Goal: Information Seeking & Learning: Learn about a topic

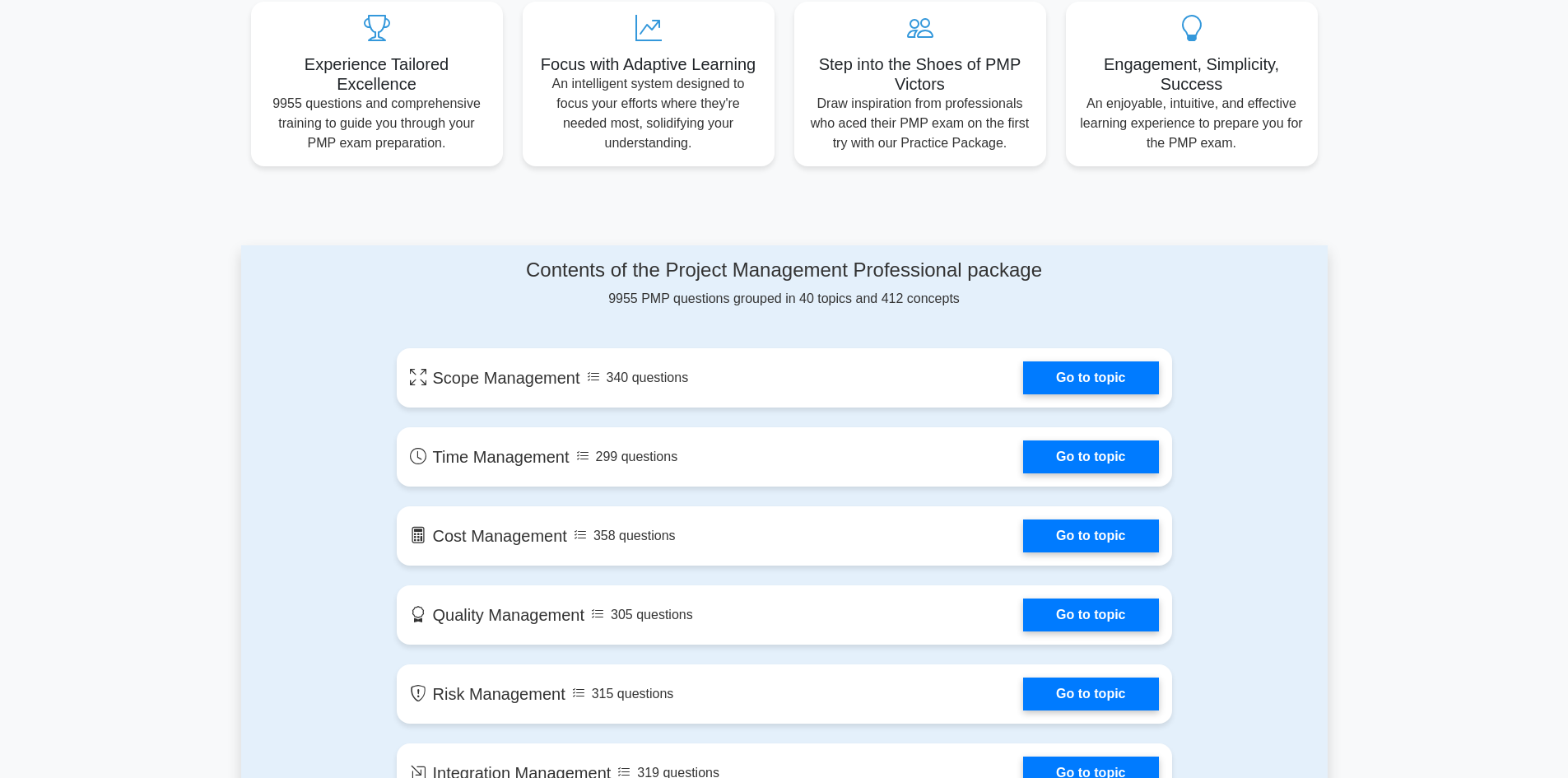
scroll to position [658, 0]
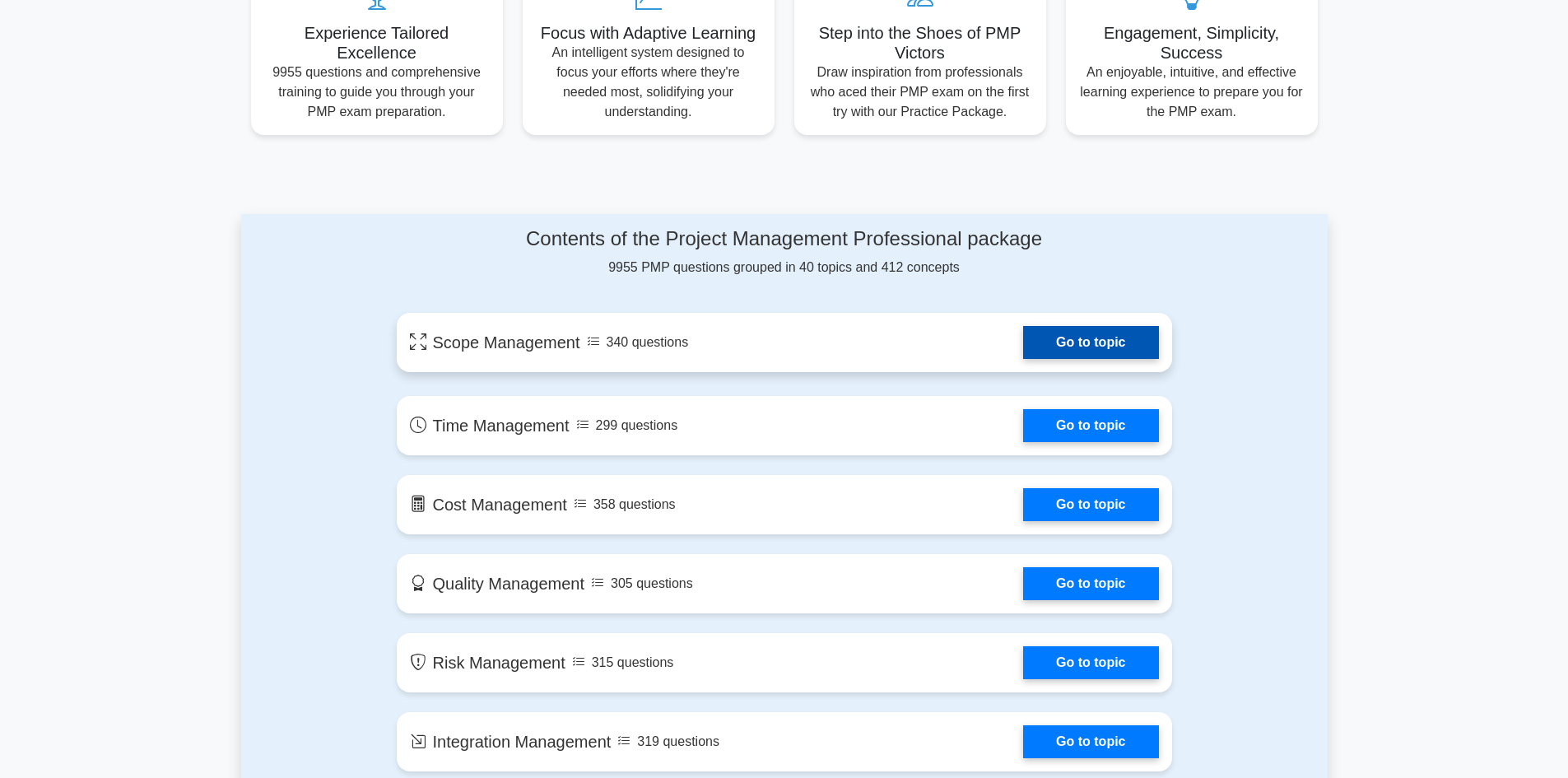
click at [1022, 342] on link "Go to topic" at bounding box center [1089, 342] width 135 height 33
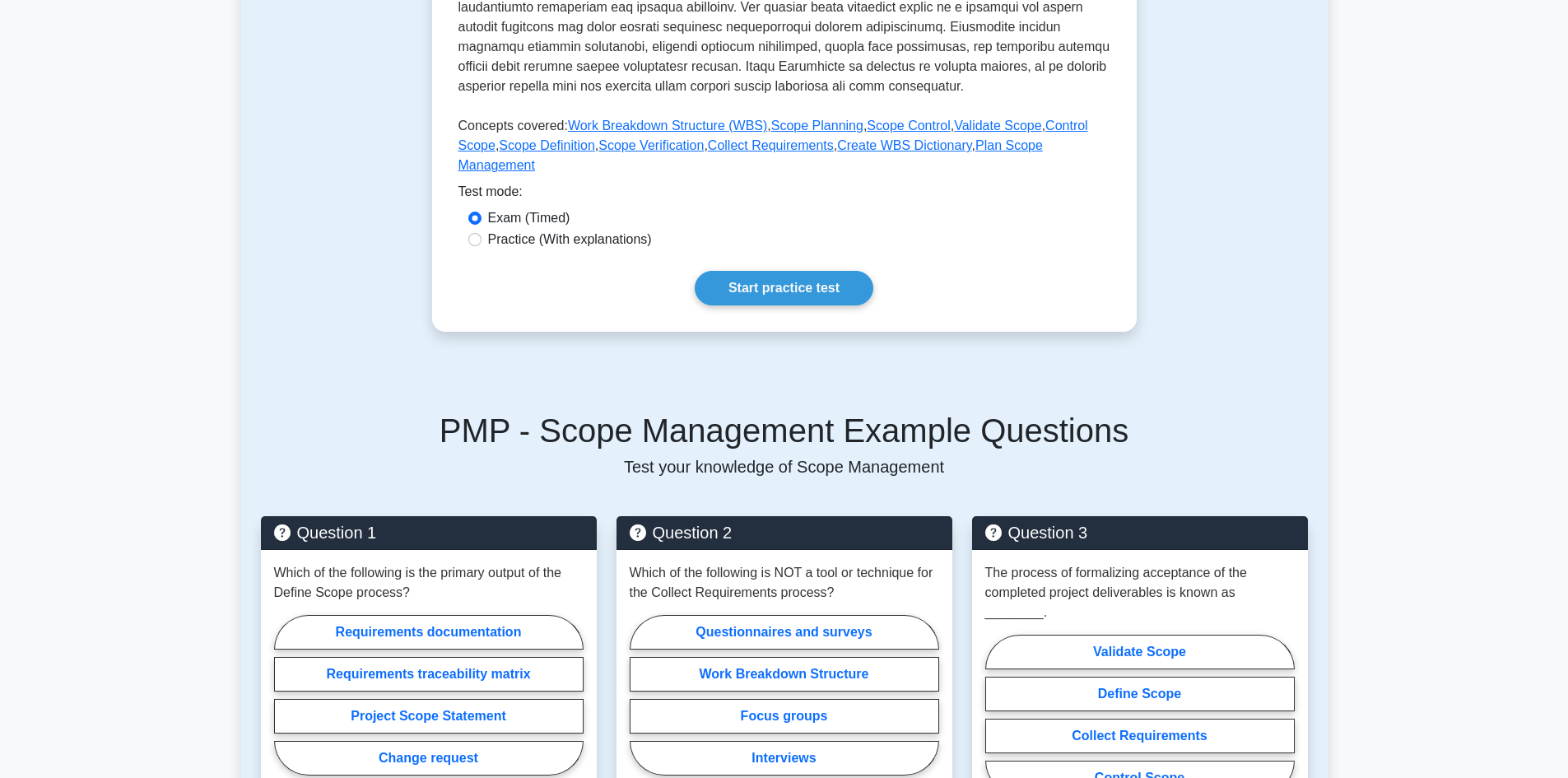
scroll to position [576, 0]
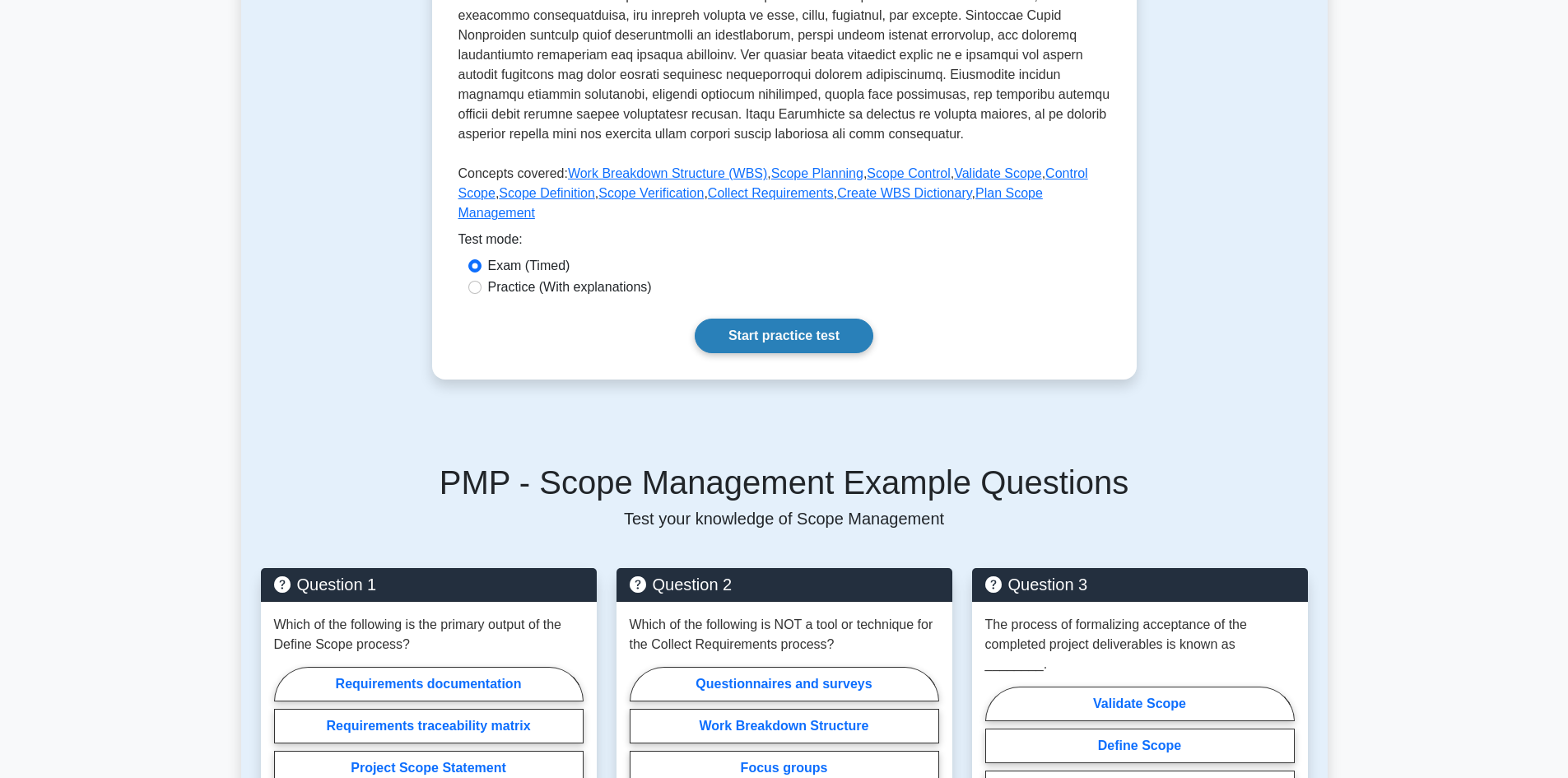
click at [762, 320] on link "Start practice test" at bounding box center [784, 336] width 179 height 35
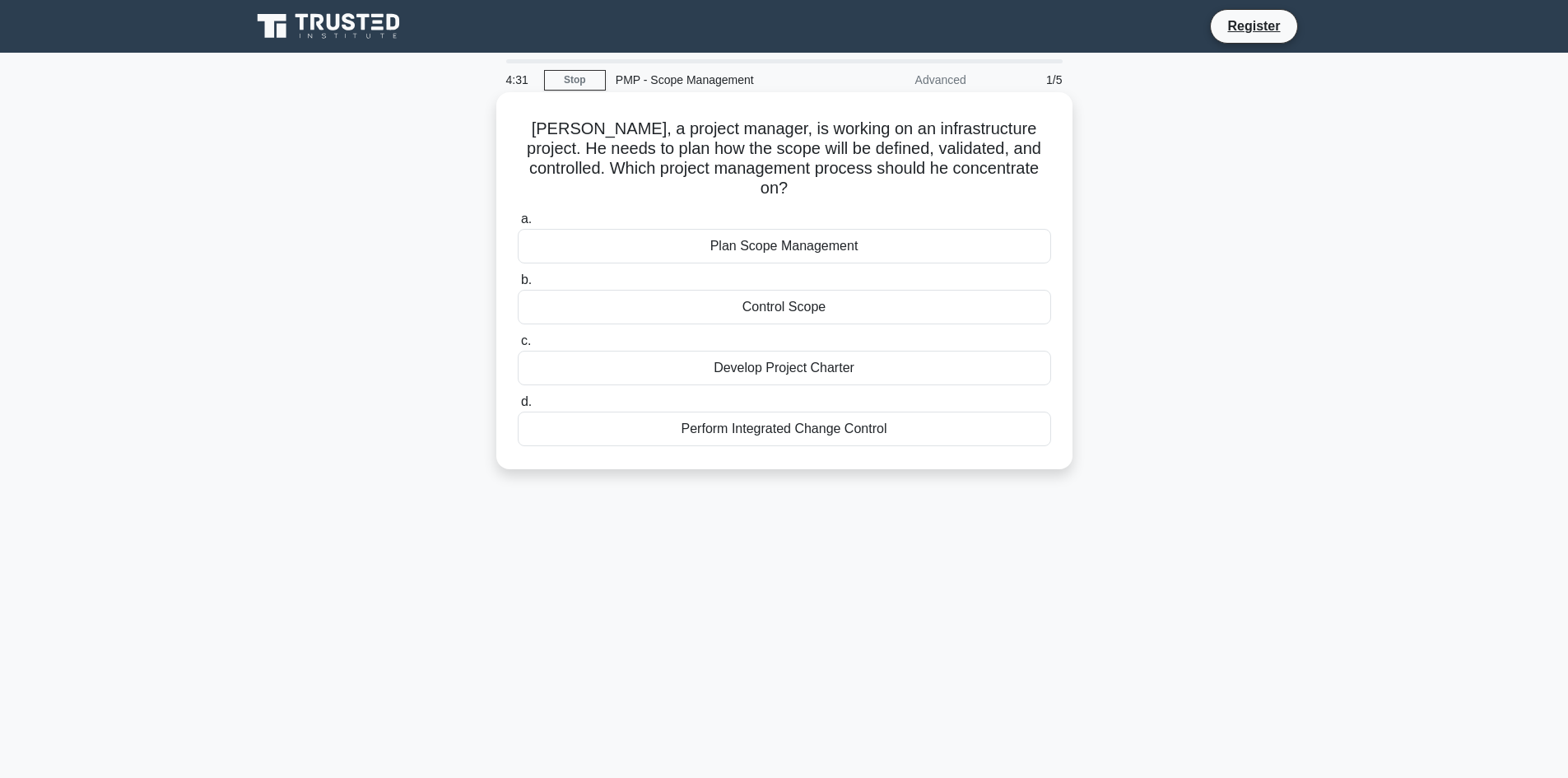
click at [770, 290] on div "Control Scope" at bounding box center [784, 307] width 533 height 35
click at [517, 285] on input "b. Control Scope" at bounding box center [517, 280] width 0 height 11
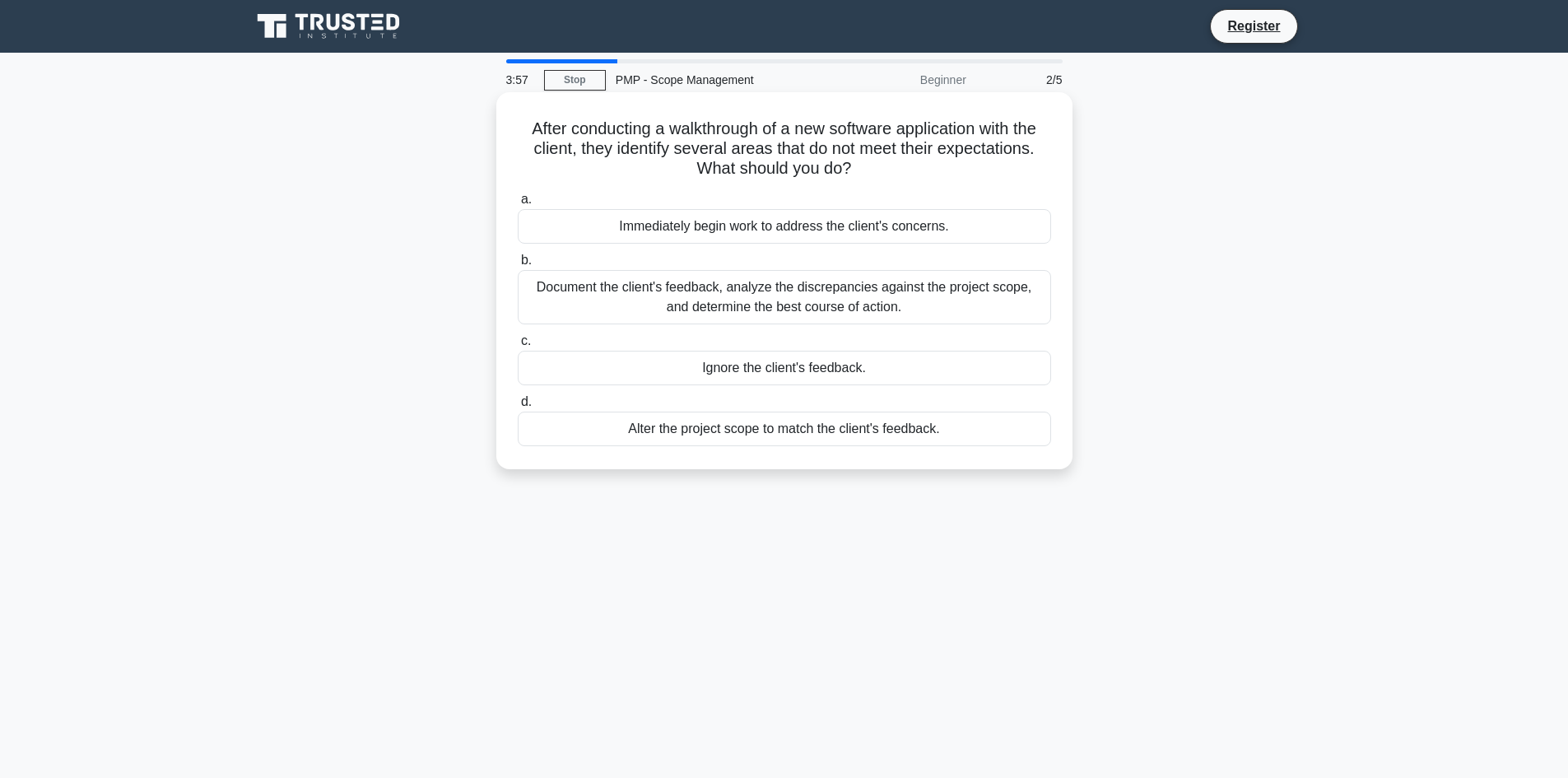
click at [638, 284] on div "Document the client's feedback, analyze the discrepancies against the project s…" at bounding box center [784, 298] width 533 height 55
click at [517, 266] on input "b. Document the client's feedback, analyze the discrepancies against the projec…" at bounding box center [517, 260] width 0 height 11
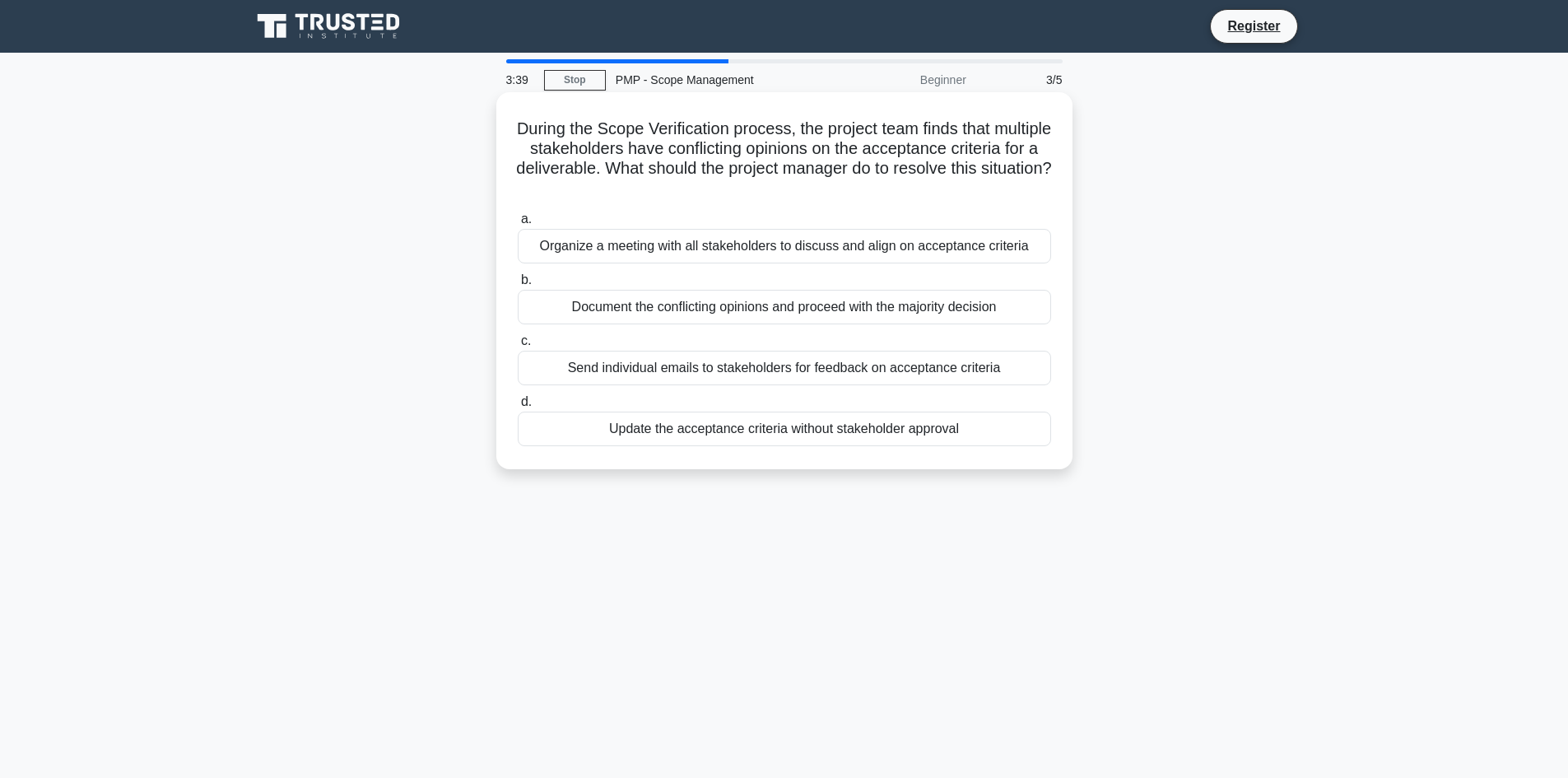
click at [767, 247] on div "Organize a meeting with all stakeholders to discuss and align on acceptance cri…" at bounding box center [784, 246] width 533 height 35
click at [517, 225] on input "a. Organize a meeting with all stakeholders to discuss and align on acceptance …" at bounding box center [517, 219] width 0 height 11
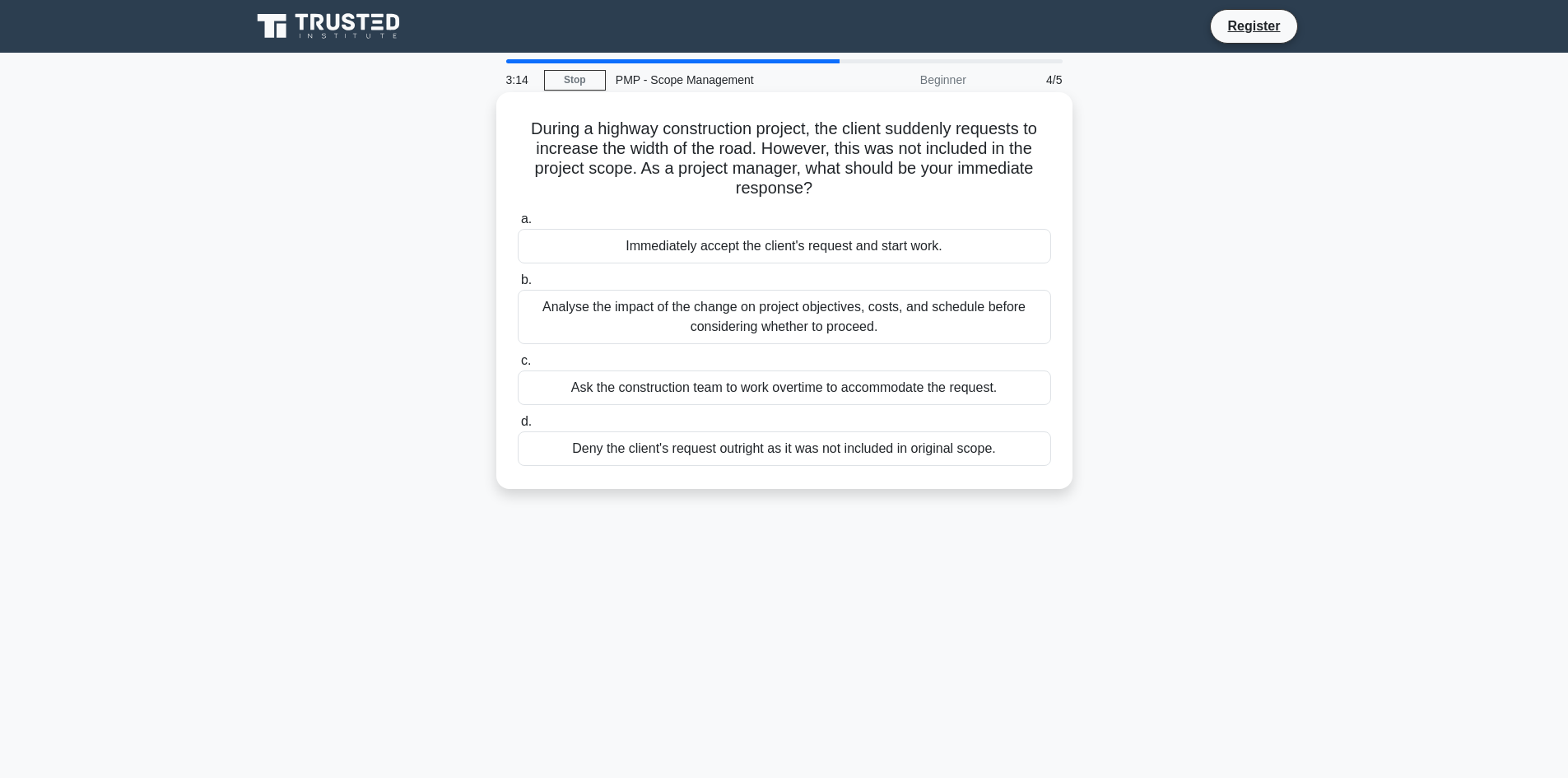
click at [753, 310] on div "Analyse the impact of the change on project objectives, costs, and schedule bef…" at bounding box center [784, 317] width 533 height 55
click at [517, 285] on input "b. Analyse the impact of the change on project objectives, costs, and schedule …" at bounding box center [517, 280] width 0 height 11
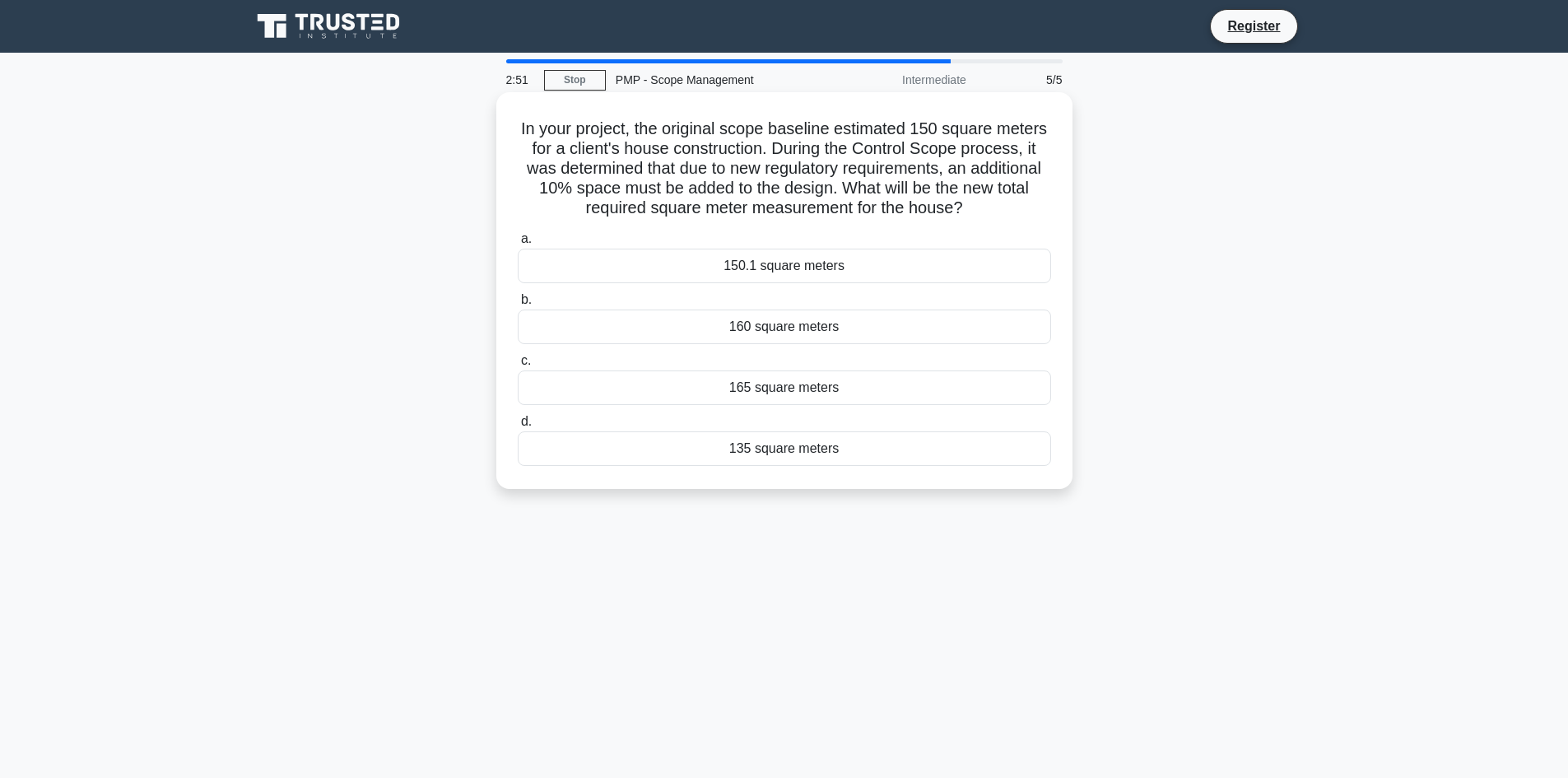
click at [806, 449] on div "135 square meters" at bounding box center [784, 449] width 533 height 35
click at [517, 427] on input "d. 135 square meters" at bounding box center [517, 422] width 0 height 11
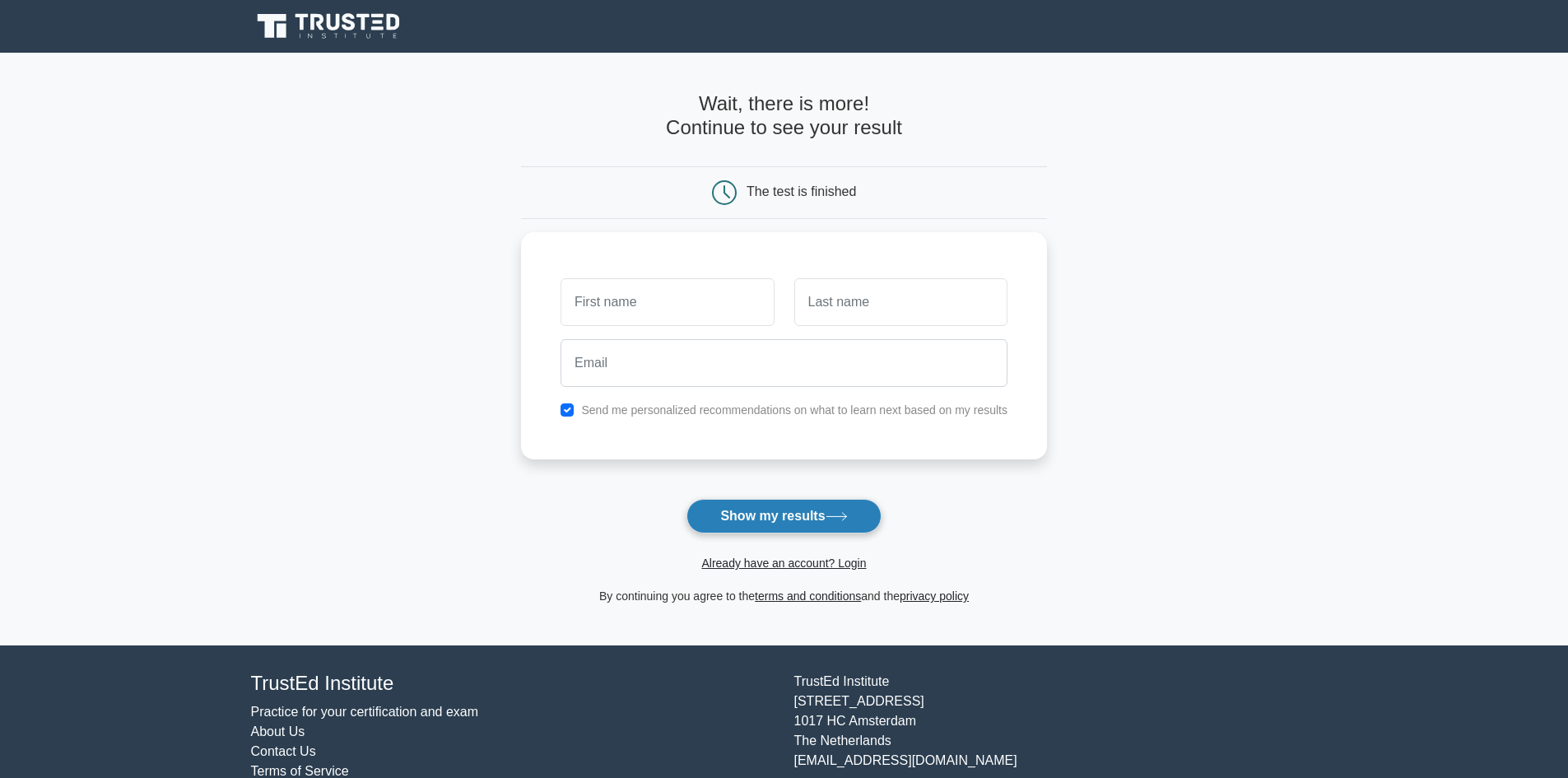
click at [782, 517] on button "Show my results" at bounding box center [783, 516] width 194 height 35
click at [782, 516] on button "Show my results" at bounding box center [783, 516] width 194 height 35
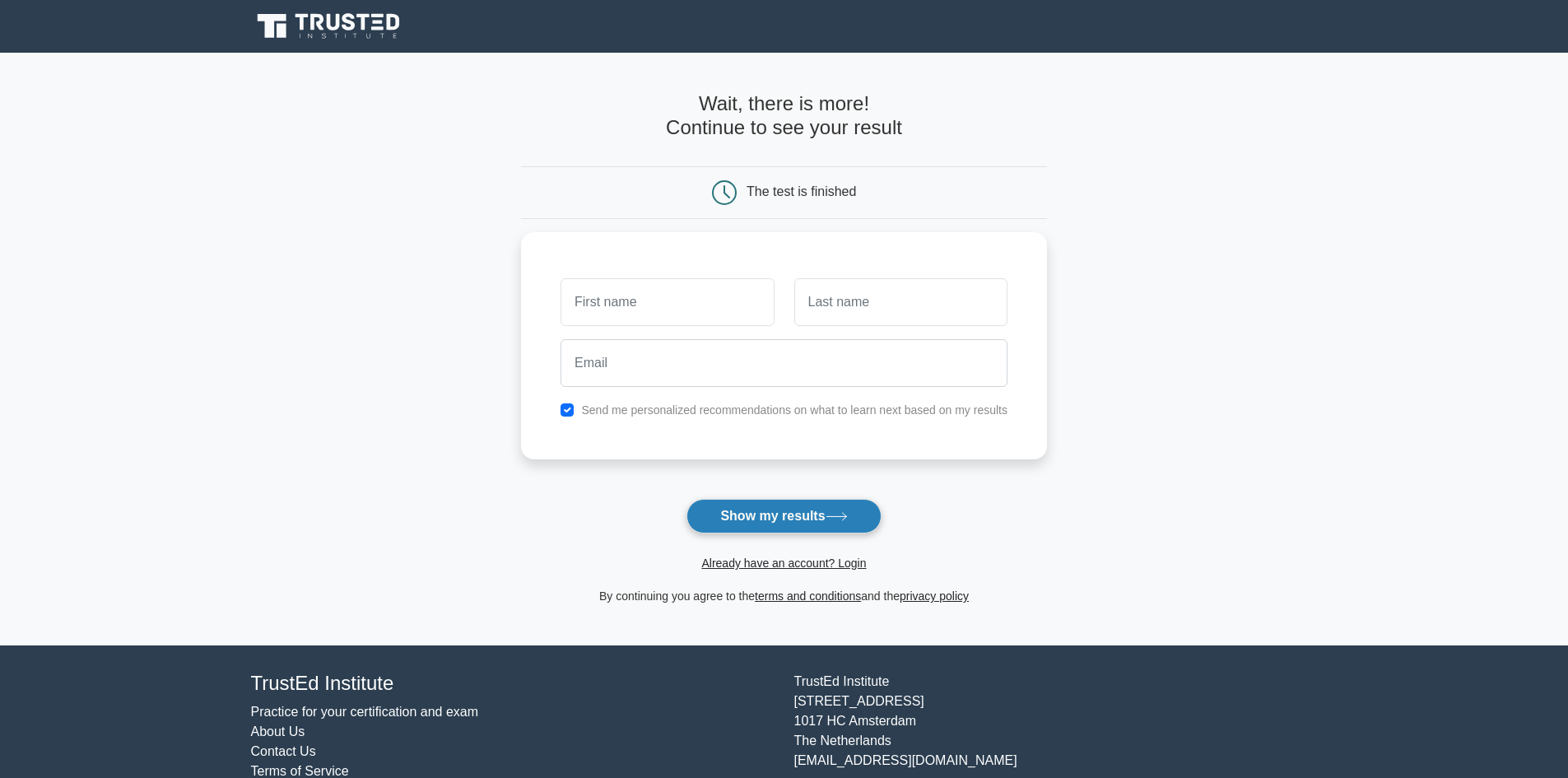
click at [782, 516] on button "Show my results" at bounding box center [783, 516] width 194 height 35
type input "a"
click at [872, 295] on input "text" at bounding box center [901, 298] width 213 height 48
type input "b"
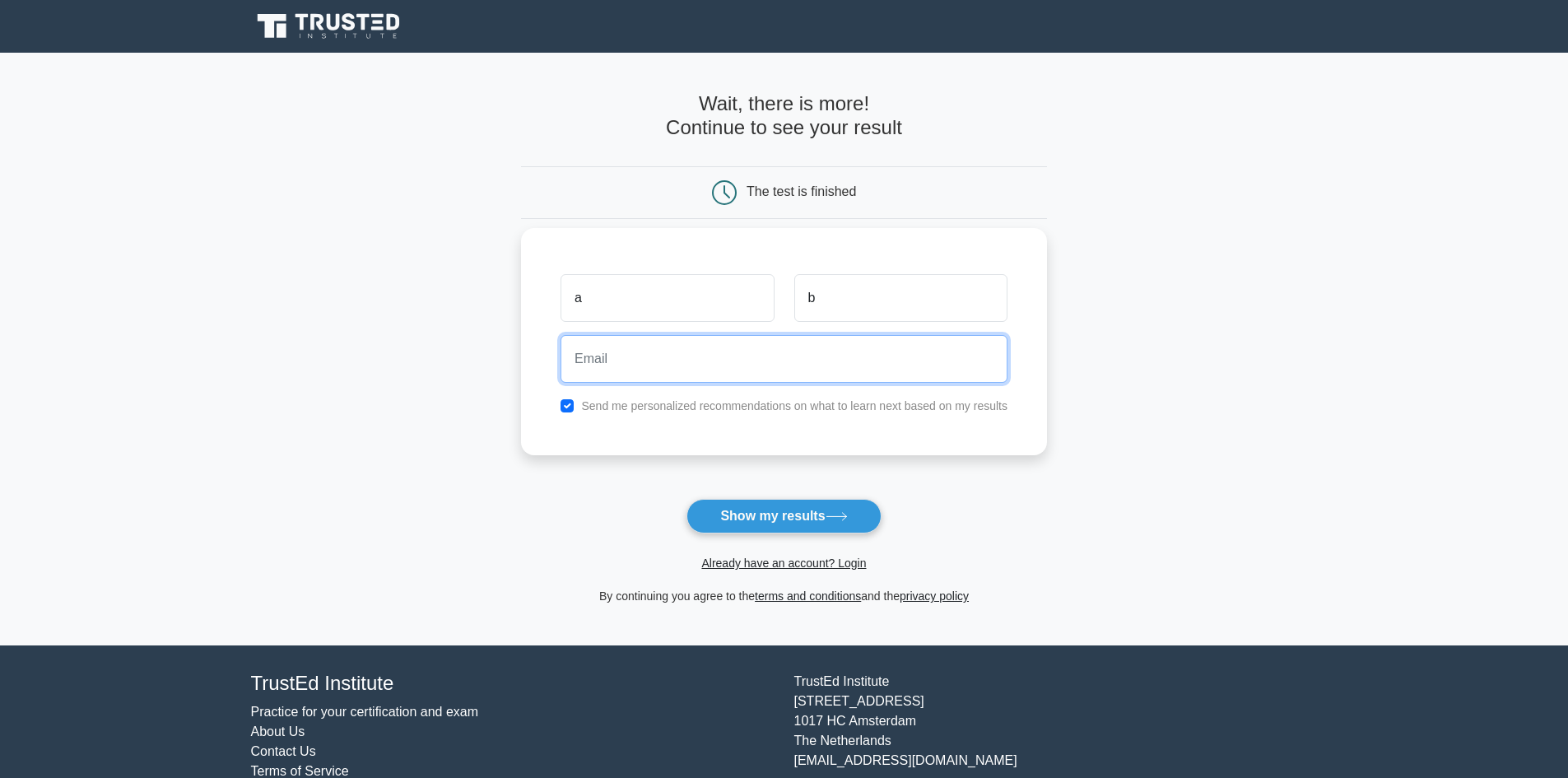
click at [711, 361] on input "email" at bounding box center [784, 359] width 447 height 48
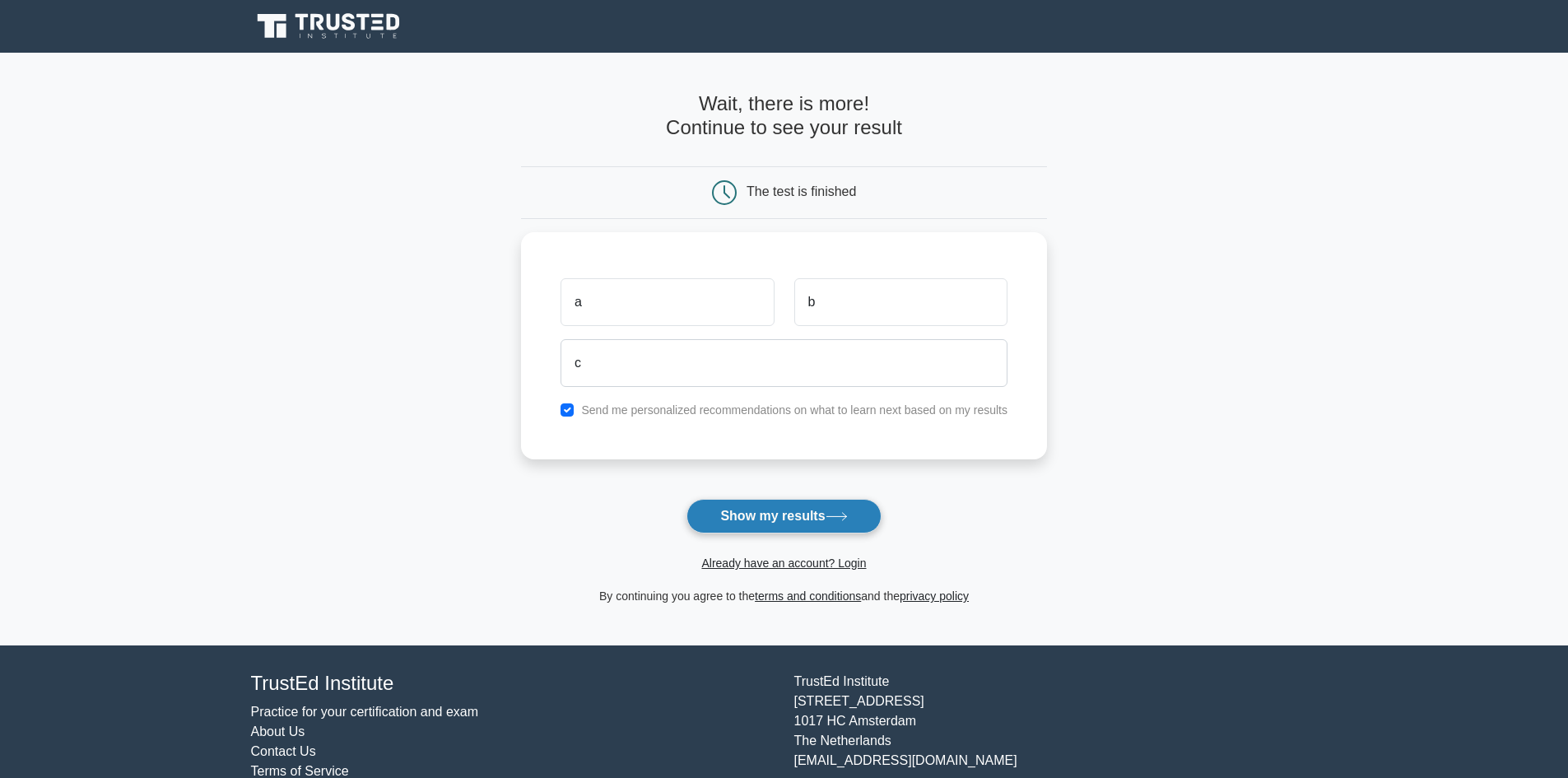
click at [751, 516] on button "Show my results" at bounding box center [783, 516] width 194 height 35
type input "c@[DOMAIN_NAME]"
click at [751, 511] on button "Show my results" at bounding box center [783, 516] width 194 height 35
